Goal: Task Accomplishment & Management: Manage account settings

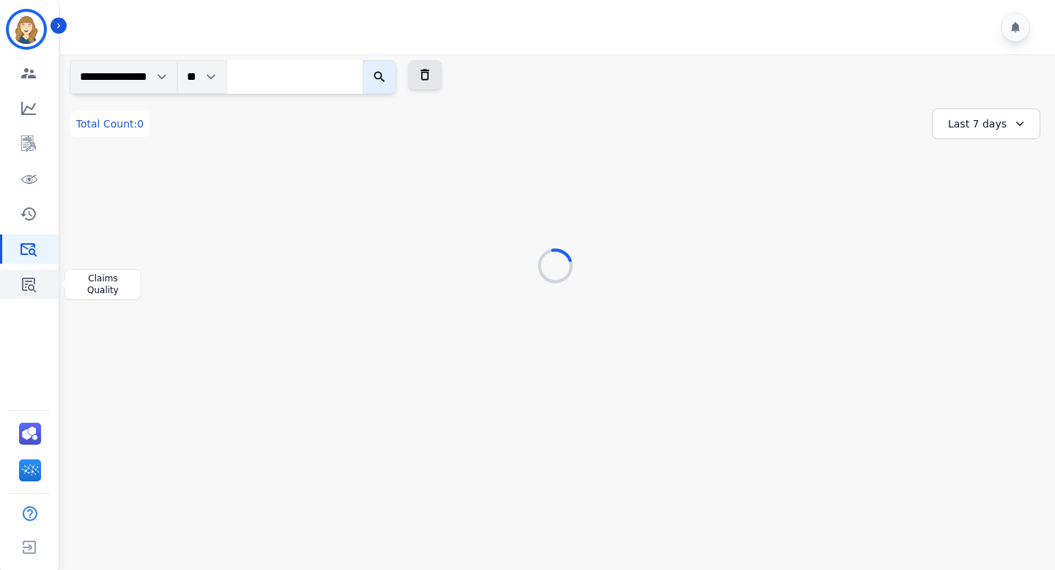
click at [33, 293] on link "Sidebar" at bounding box center [30, 284] width 56 height 29
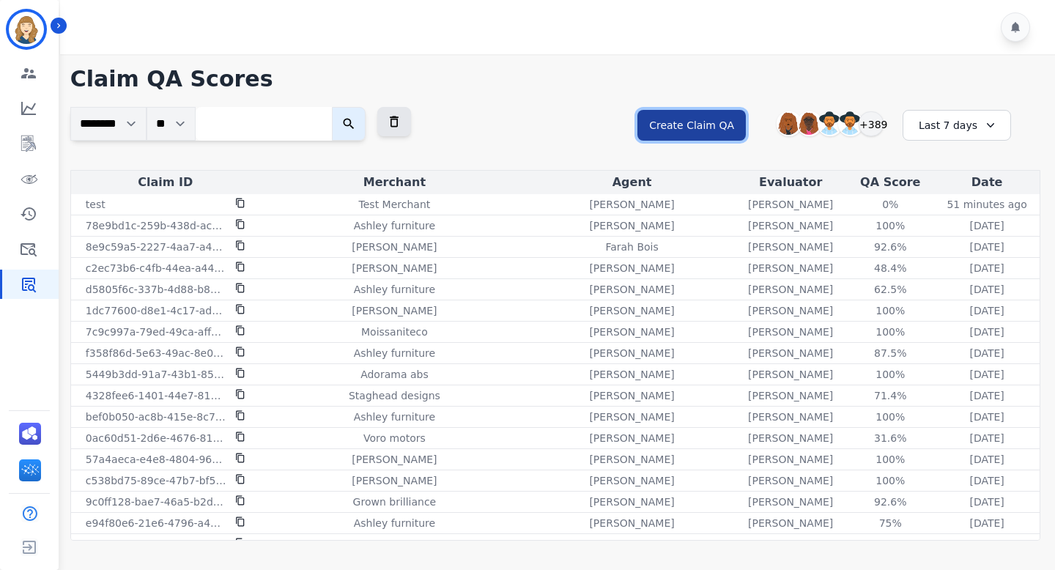
click at [711, 129] on button "Create Claim QA" at bounding box center [691, 125] width 108 height 31
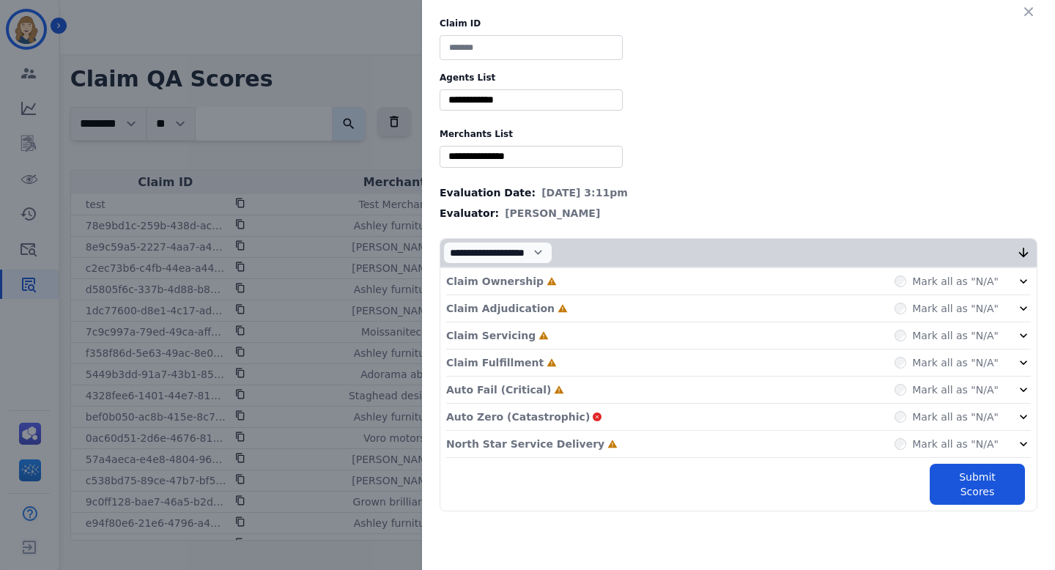
click at [360, 117] on div "Claim ID Agents List ** [PERSON_NAME] [PERSON_NAME] [PERSON_NAME] [PERSON_NAME]…" at bounding box center [527, 285] width 1055 height 570
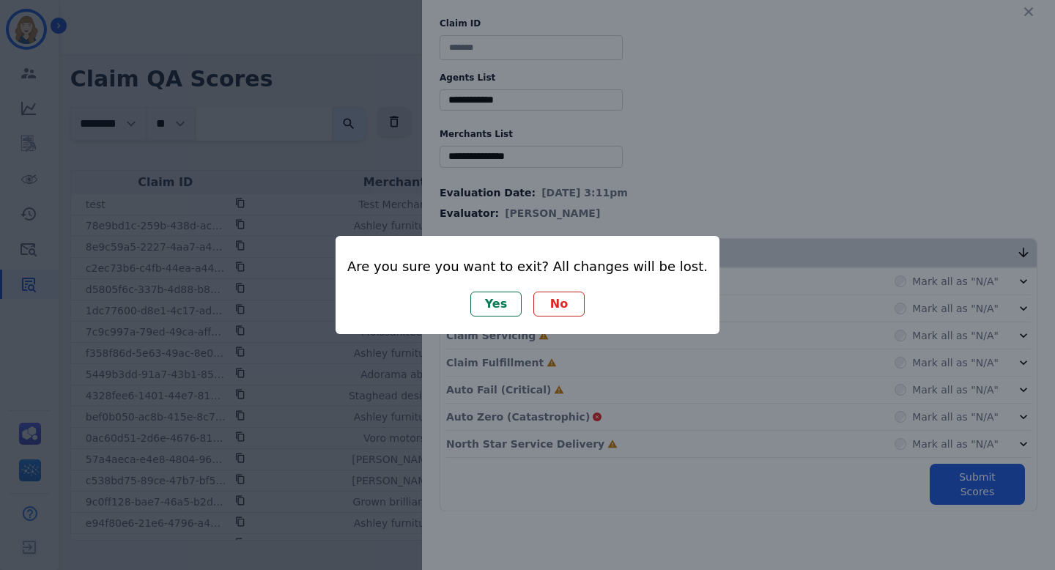
click at [503, 309] on button "Yes" at bounding box center [495, 304] width 51 height 25
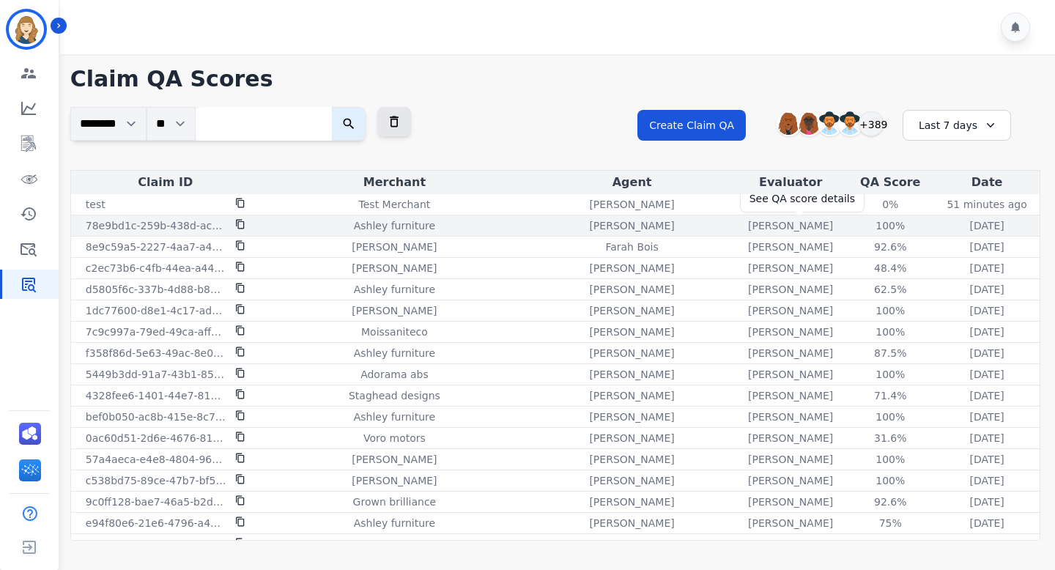
click at [857, 228] on div "100%" at bounding box center [890, 225] width 66 height 15
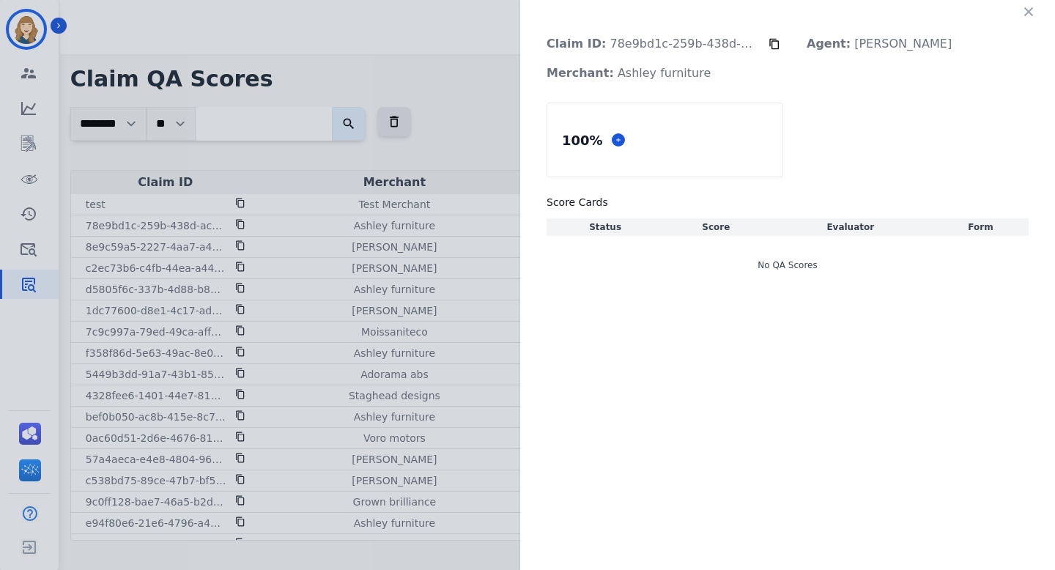
click at [461, 113] on div "Claim ID: 78e9bd1c-259b-438d-ac8d-e998966eceac Agent: Deambrana [PERSON_NAME] M…" at bounding box center [527, 285] width 1055 height 570
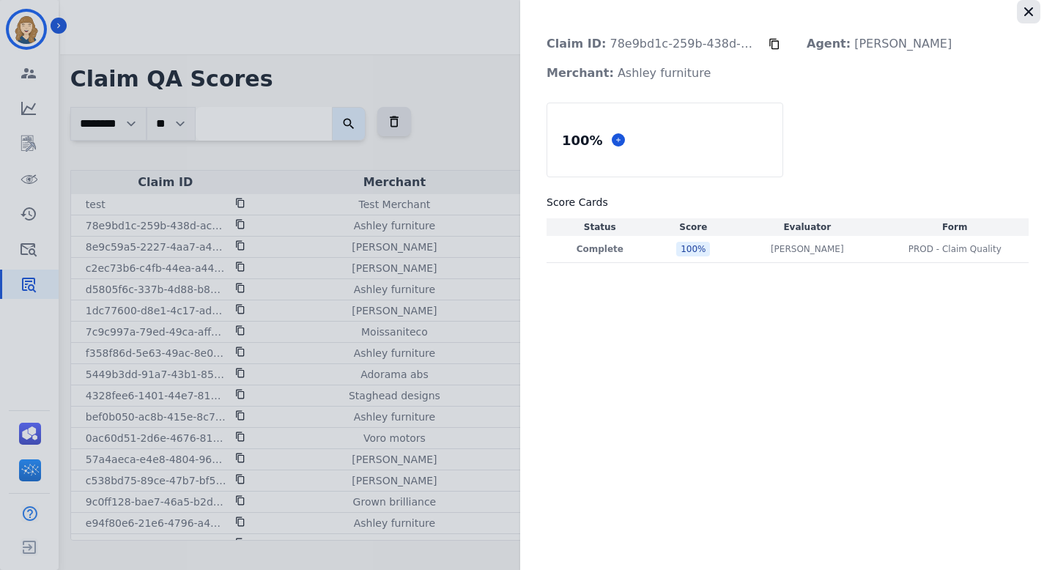
click at [1031, 15] on icon "button" at bounding box center [1028, 11] width 15 height 15
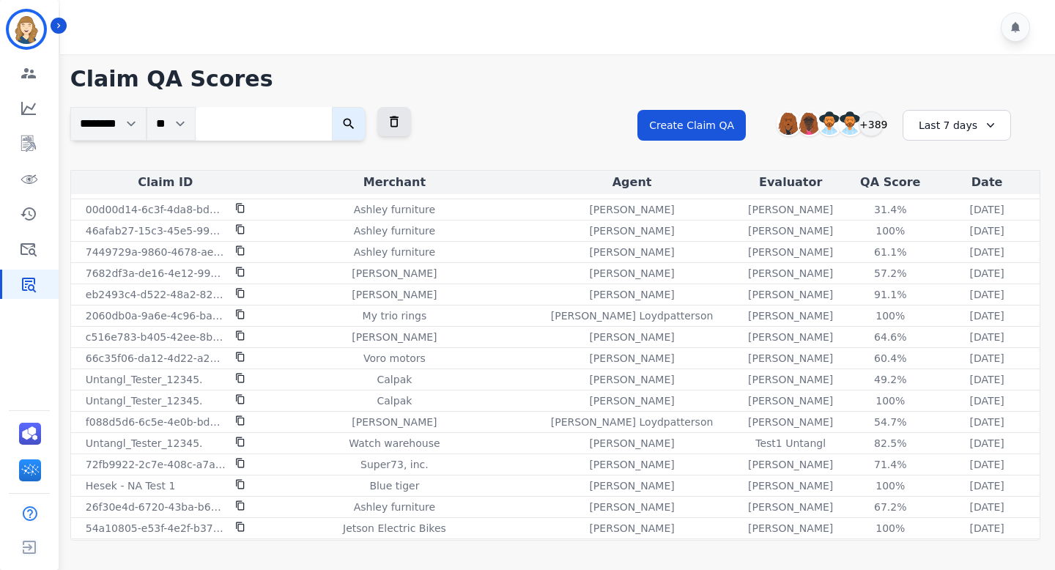
scroll to position [1310, 0]
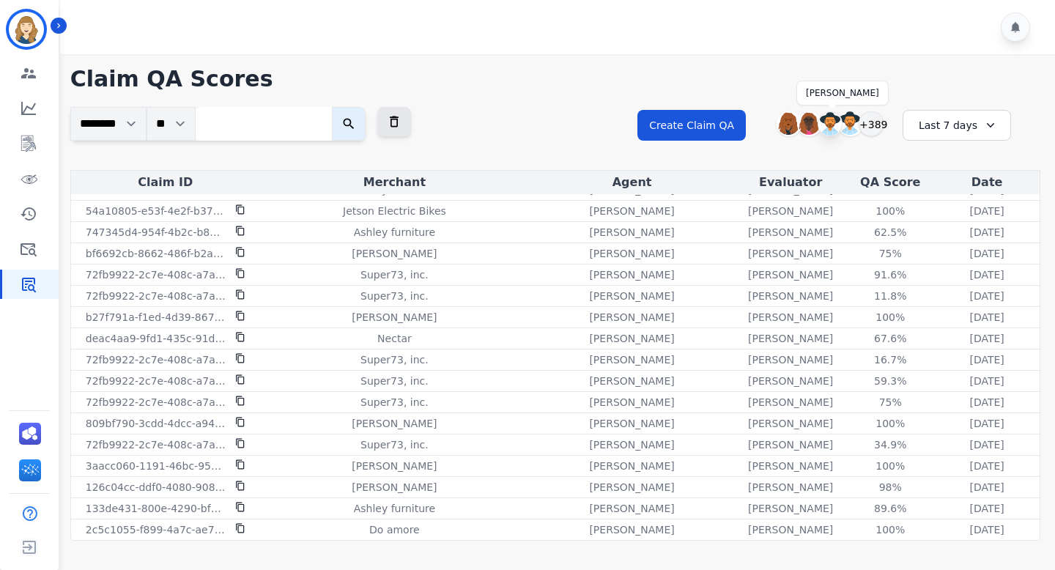
click at [836, 127] on img at bounding box center [829, 123] width 23 height 23
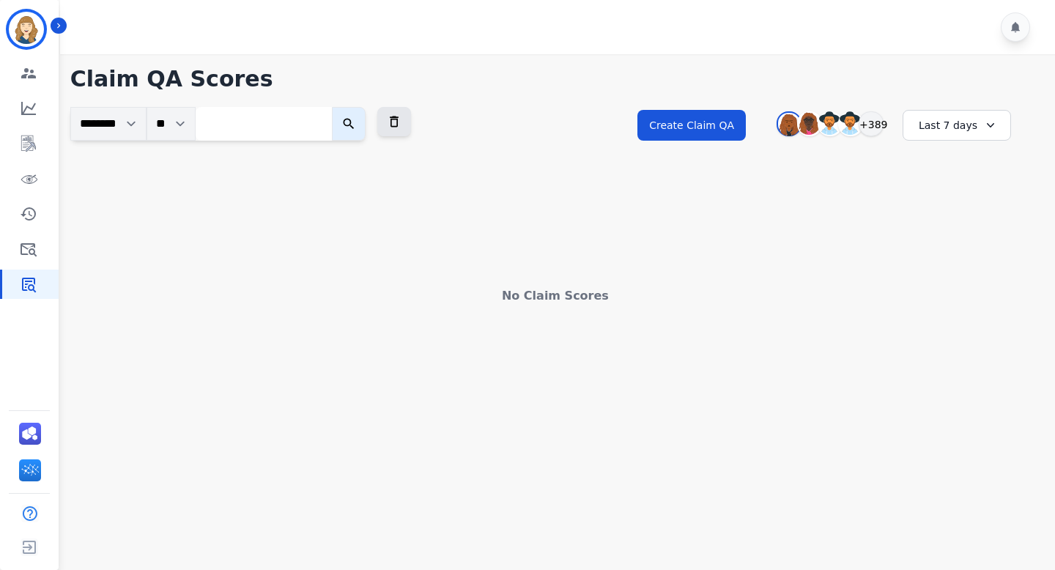
click at [949, 123] on div "Last 7 days" at bounding box center [956, 125] width 108 height 31
click at [949, 226] on li "Last 14 days" at bounding box center [966, 232] width 73 height 15
click at [411, 111] on button at bounding box center [394, 121] width 34 height 29
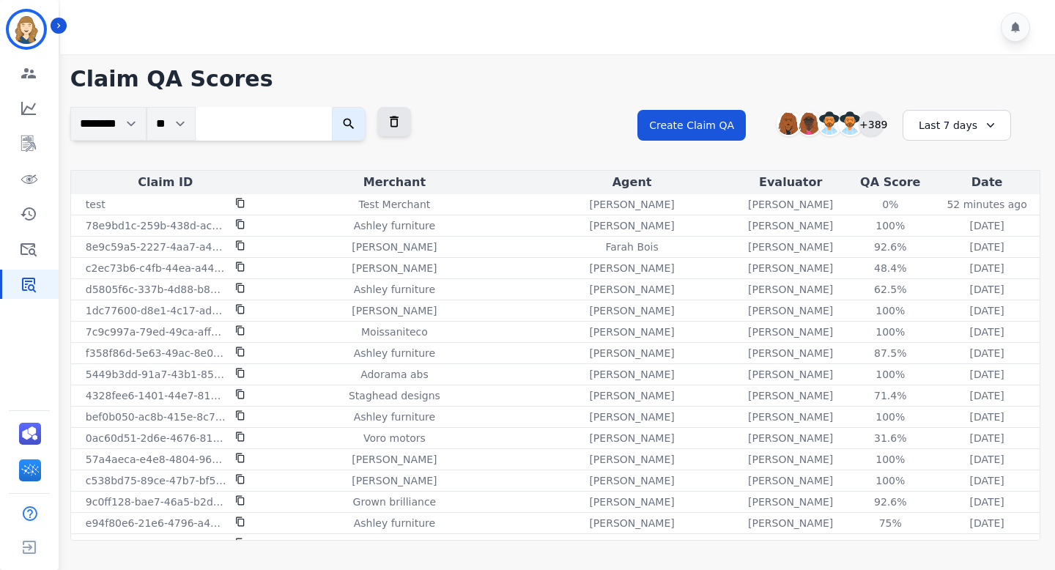
click at [866, 132] on div "+389" at bounding box center [871, 123] width 25 height 25
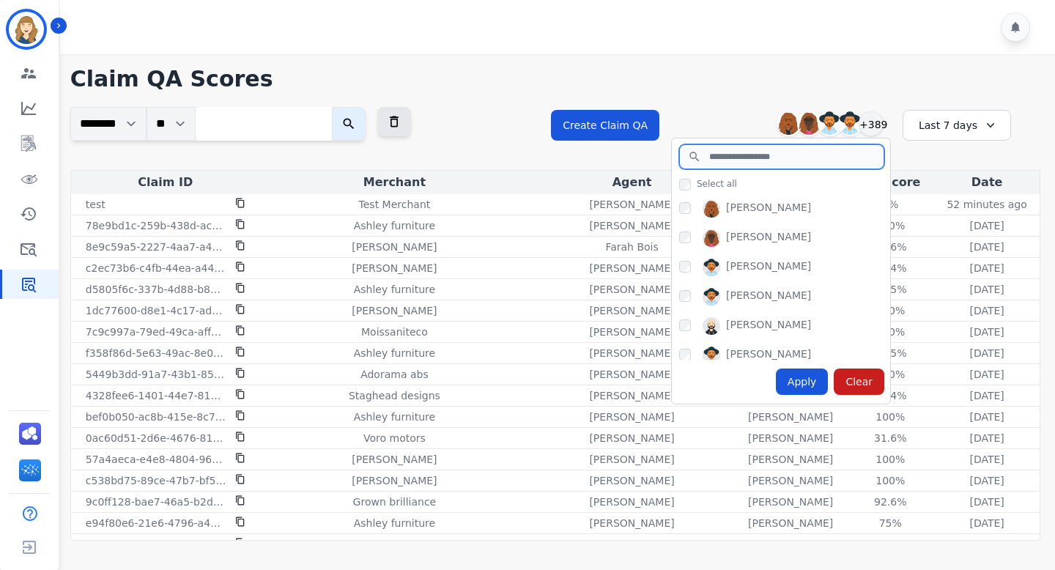
click at [718, 163] on input "search" at bounding box center [781, 156] width 205 height 25
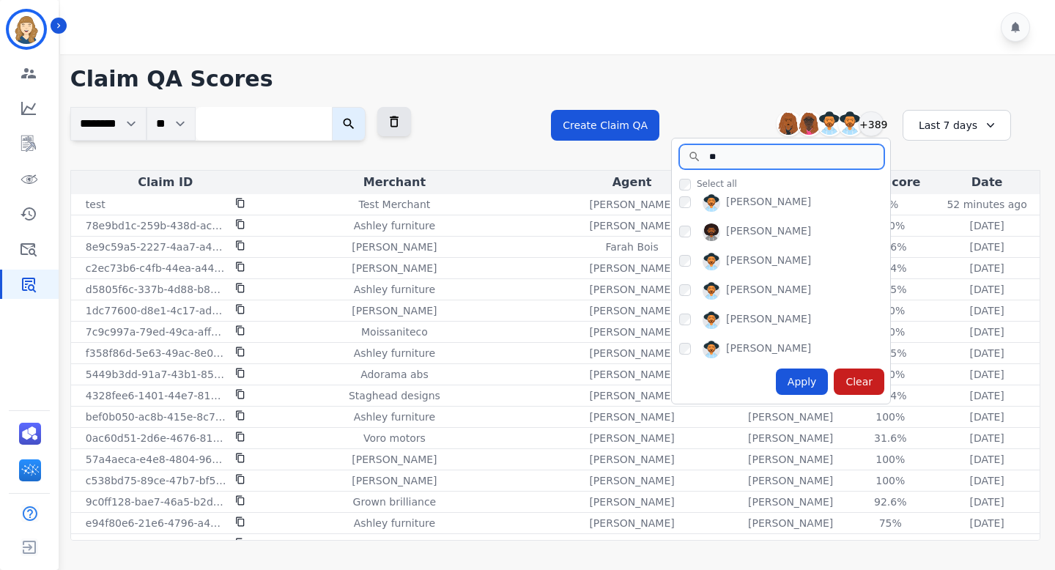
scroll to position [404, 0]
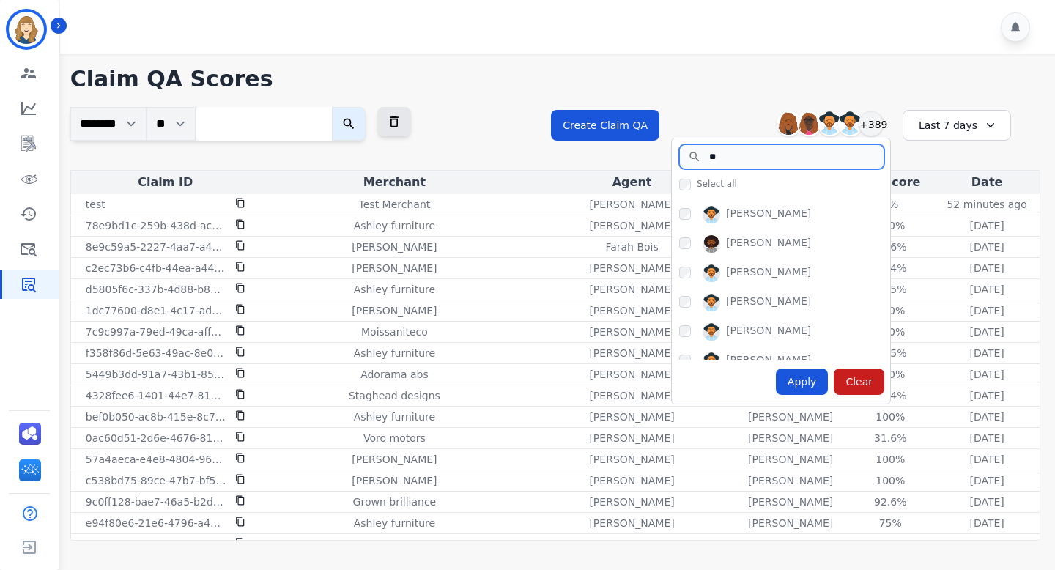
type input "**"
click at [746, 82] on h1 "Claim QA Scores" at bounding box center [555, 79] width 970 height 26
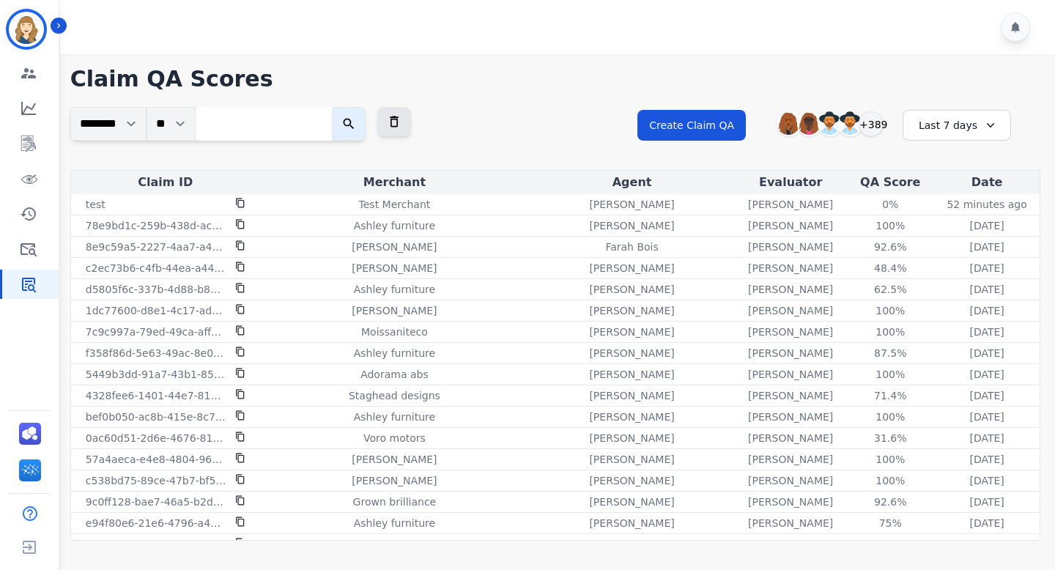
click at [311, 67] on h1 "Claim QA Scores" at bounding box center [555, 79] width 970 height 26
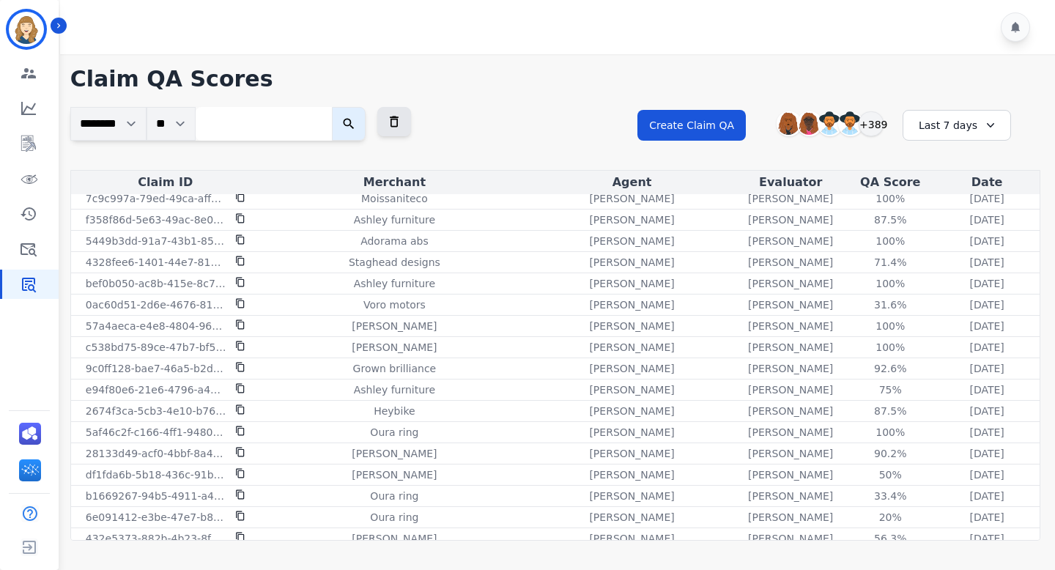
scroll to position [134, 0]
click at [241, 201] on icon at bounding box center [240, 197] width 8 height 10
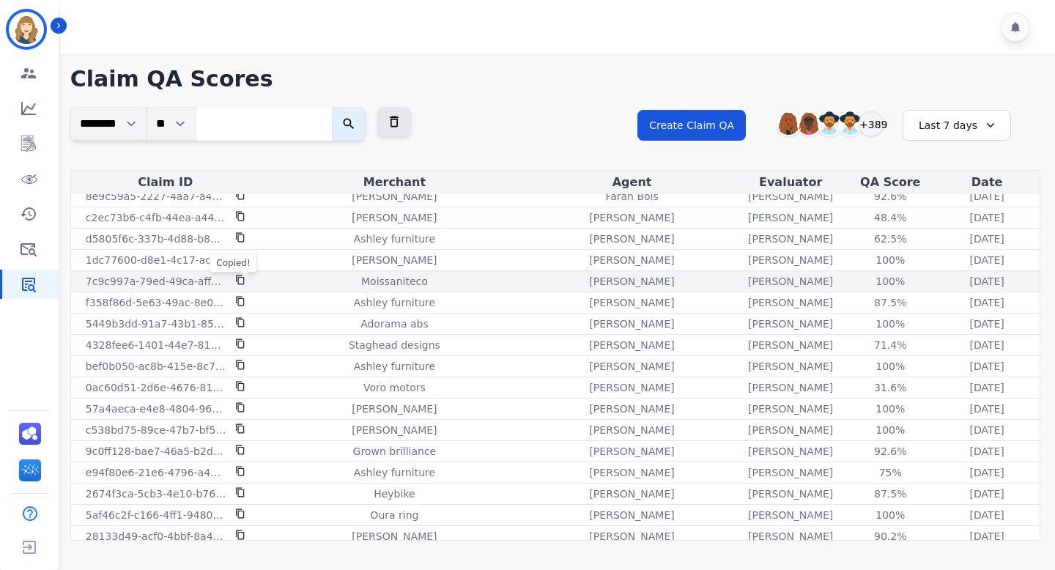
scroll to position [41, 0]
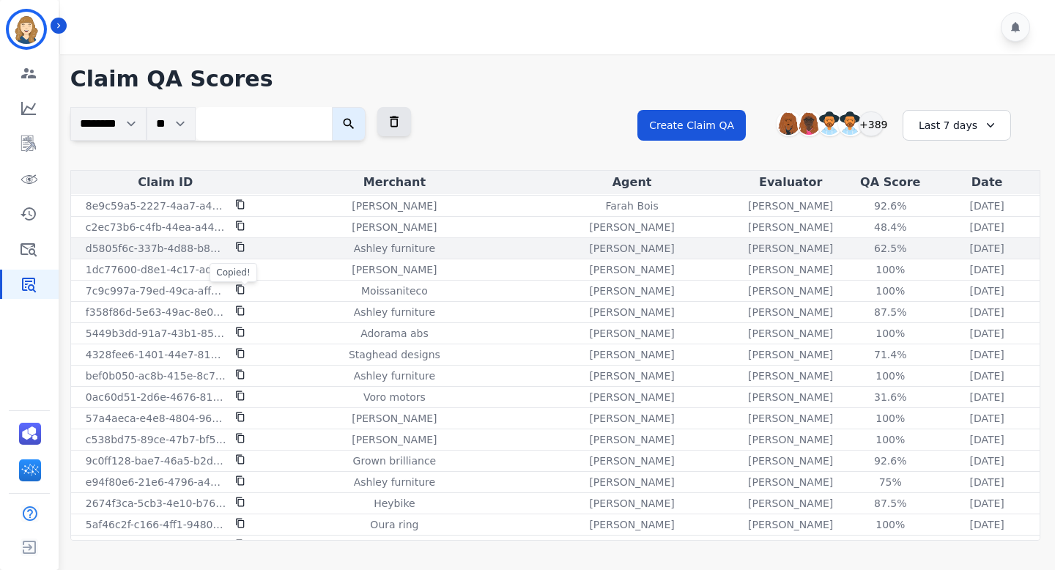
click at [237, 251] on icon at bounding box center [240, 247] width 10 height 10
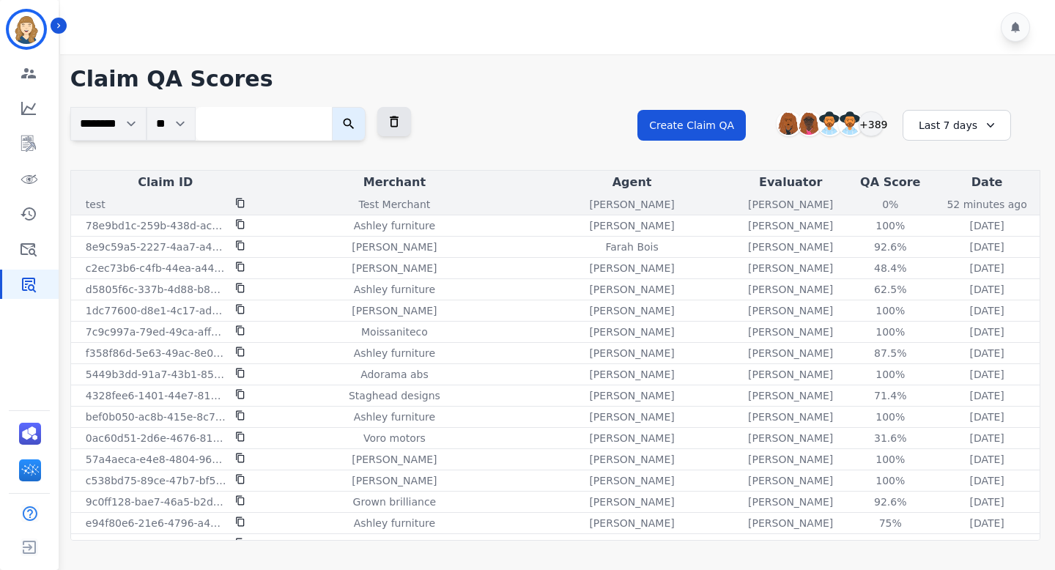
click at [243, 206] on icon at bounding box center [240, 204] width 8 height 10
click at [242, 203] on icon at bounding box center [240, 203] width 10 height 10
click at [241, 207] on icon at bounding box center [240, 204] width 8 height 10
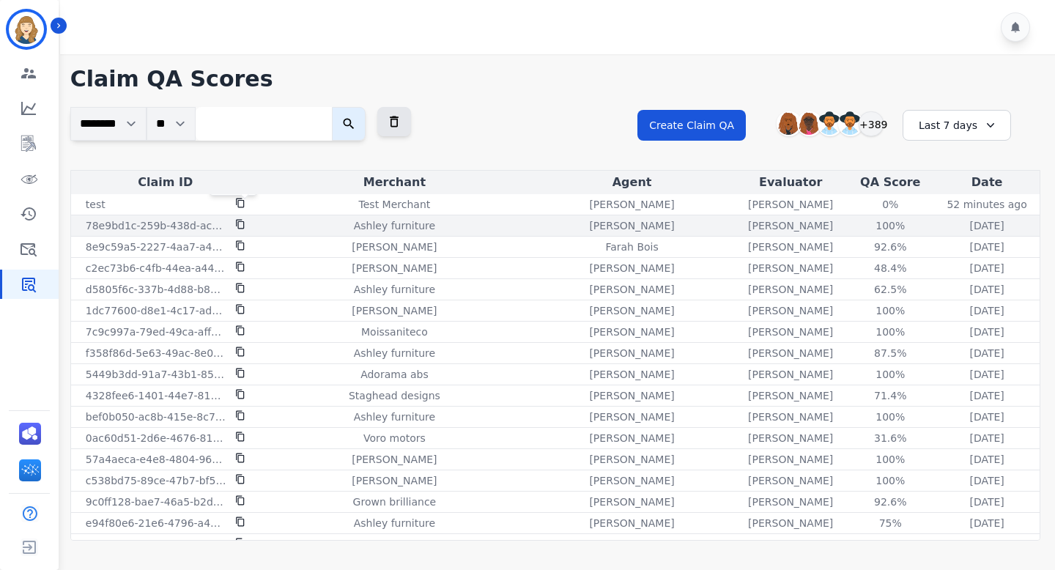
click at [240, 226] on icon at bounding box center [240, 224] width 10 height 10
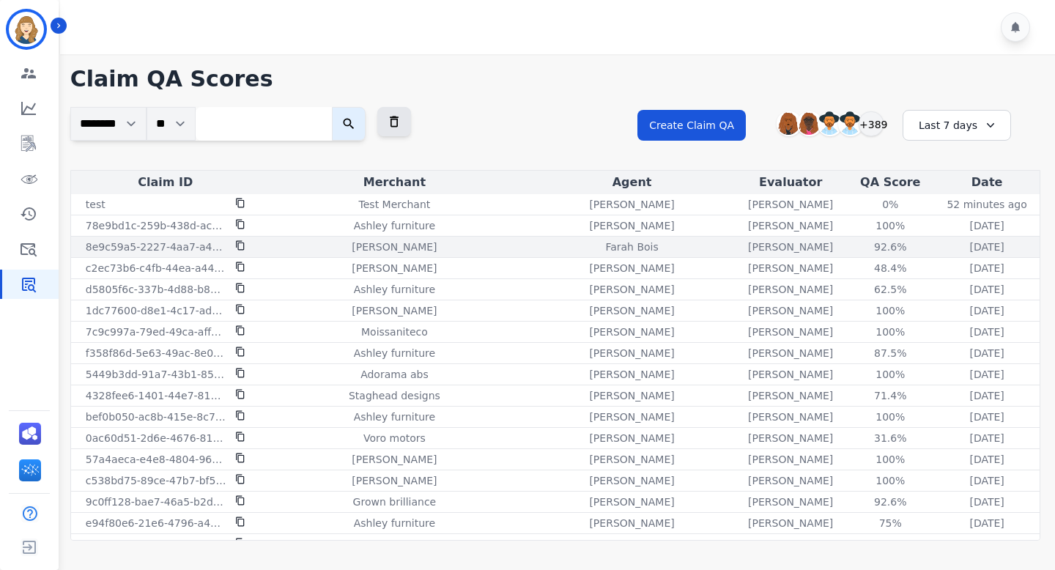
click at [238, 248] on icon at bounding box center [240, 246] width 8 height 10
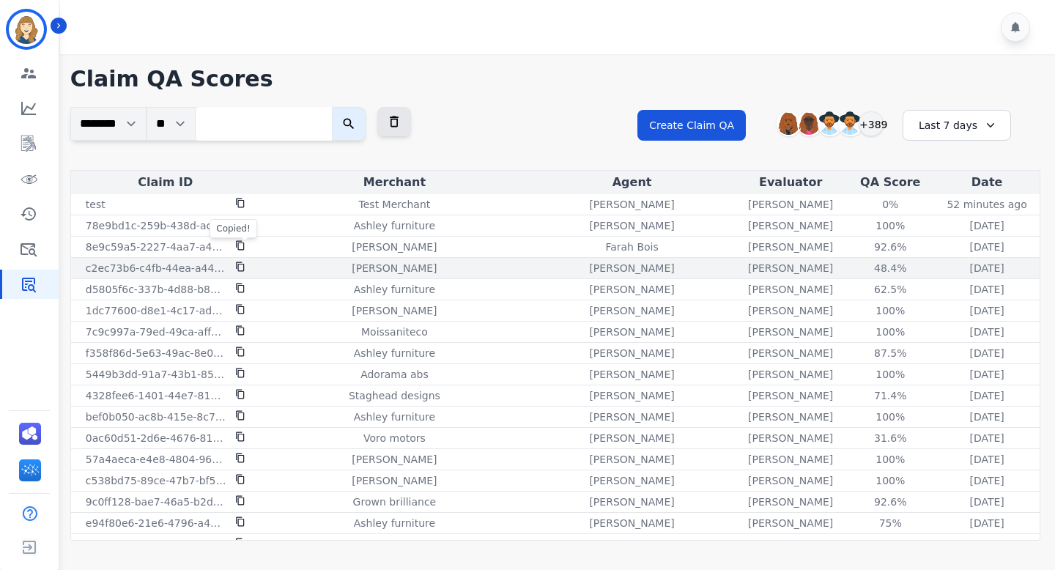
click at [243, 267] on icon at bounding box center [240, 267] width 8 height 10
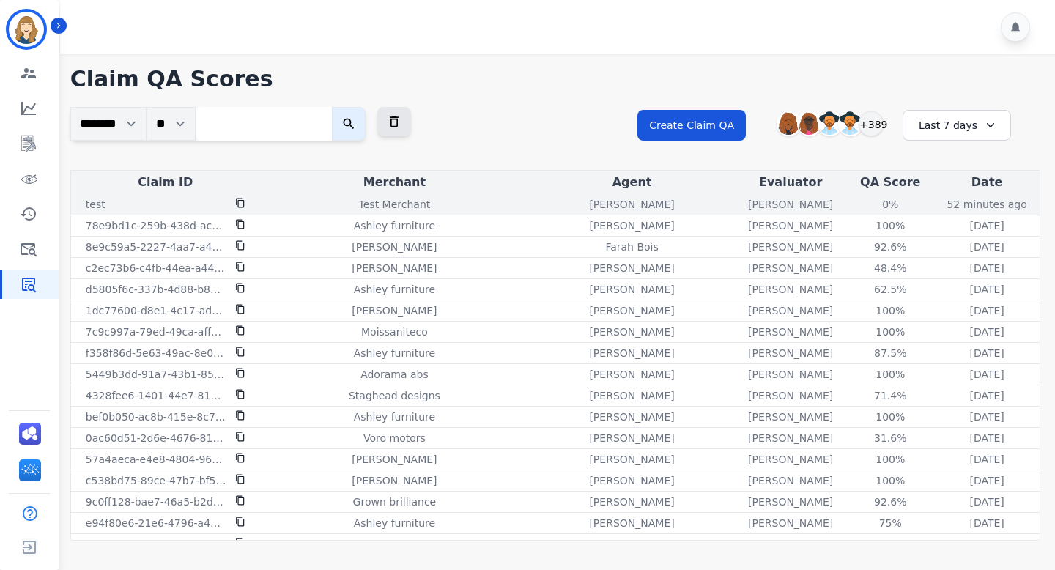
click at [237, 201] on icon at bounding box center [240, 203] width 10 height 10
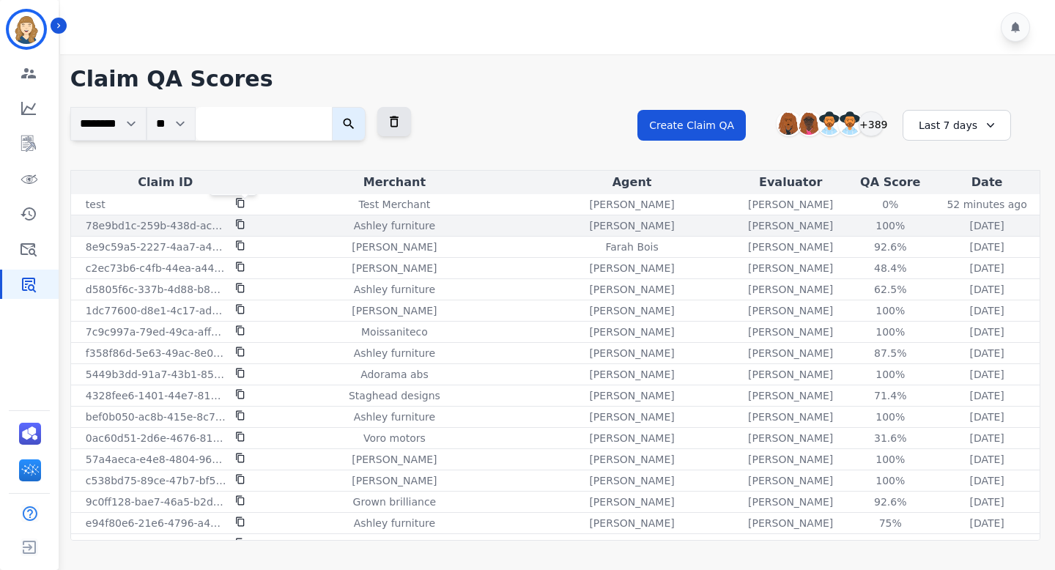
click at [241, 222] on icon at bounding box center [240, 224] width 10 height 10
click at [240, 227] on icon at bounding box center [240, 224] width 10 height 10
click at [241, 206] on div "Copied!" at bounding box center [233, 207] width 47 height 19
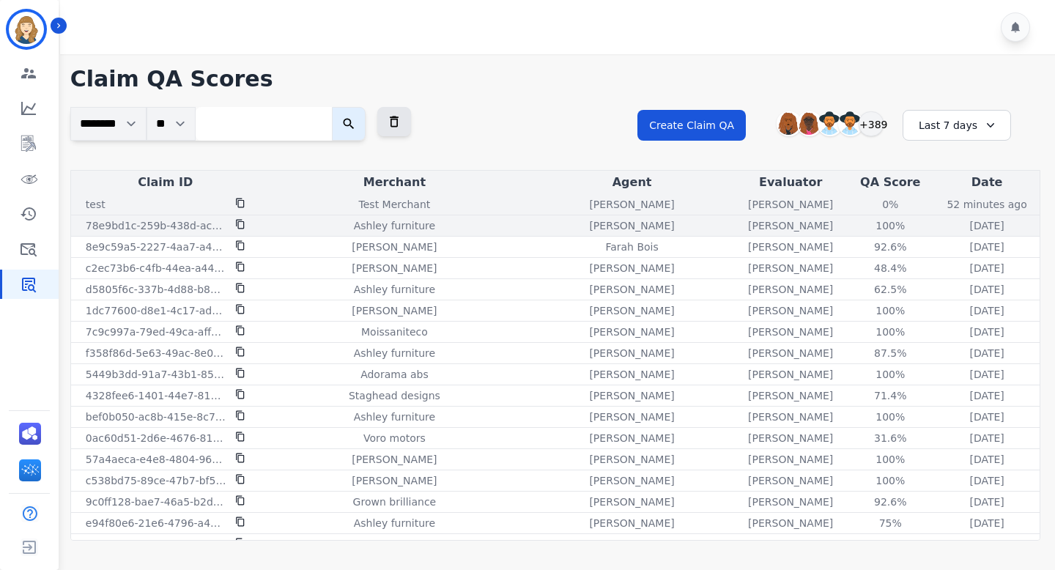
click at [242, 204] on icon at bounding box center [240, 203] width 10 height 10
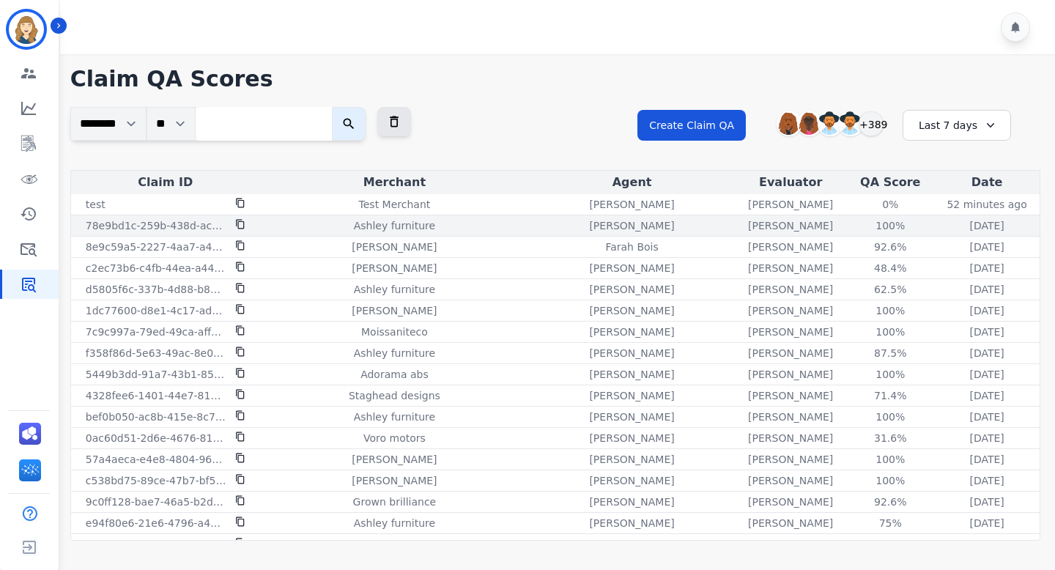
click at [237, 225] on icon at bounding box center [240, 224] width 10 height 10
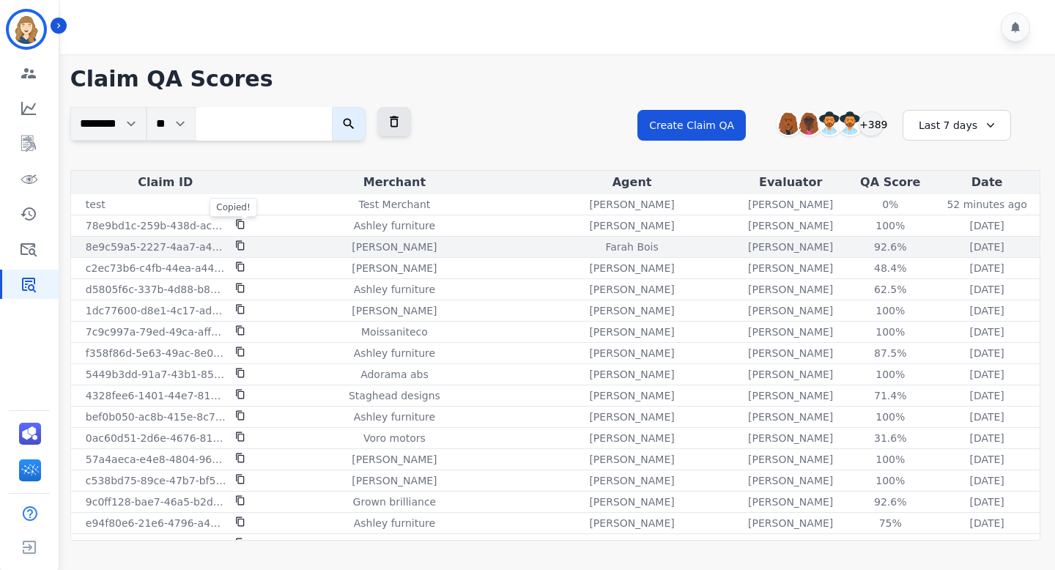
click at [240, 248] on icon at bounding box center [240, 245] width 10 height 10
click at [263, 252] on div "[PERSON_NAME]" at bounding box center [394, 247] width 263 height 15
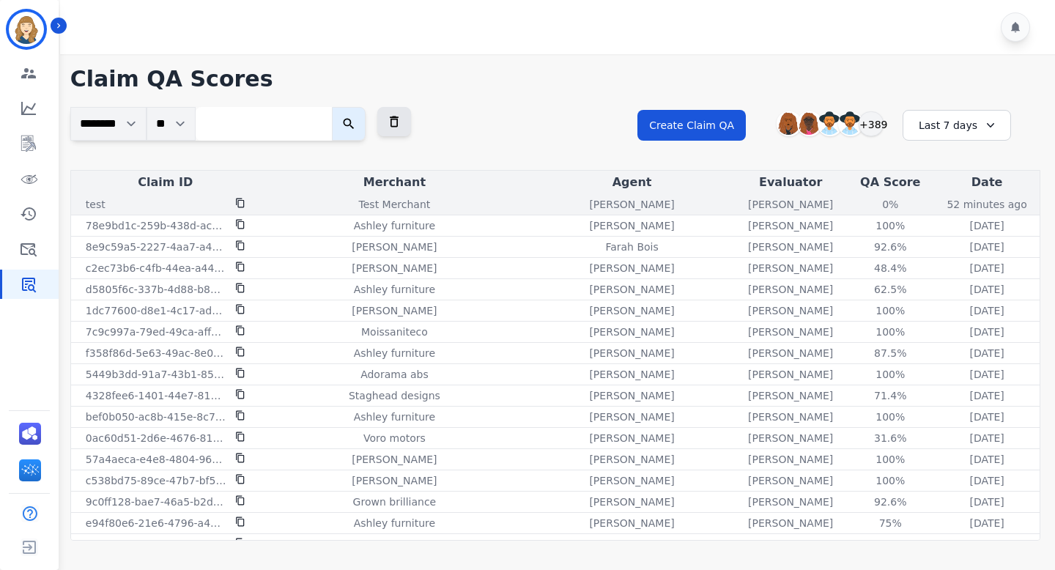
click at [242, 203] on icon at bounding box center [240, 203] width 10 height 10
click at [241, 204] on icon at bounding box center [240, 203] width 10 height 10
